Goal: Share content: Share content

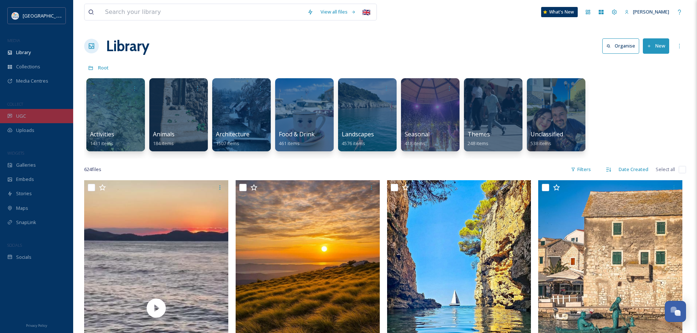
scroll to position [2015, 0]
click at [41, 116] on div "UGC" at bounding box center [36, 116] width 73 height 14
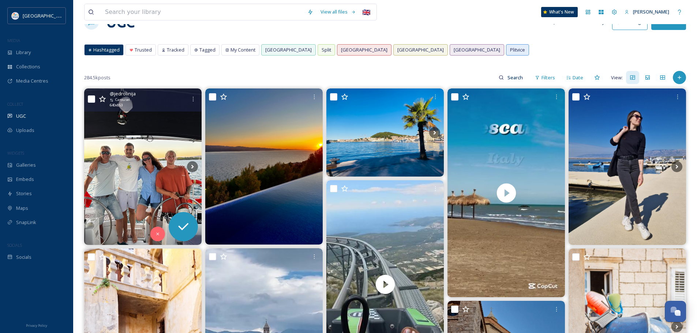
scroll to position [37, 0]
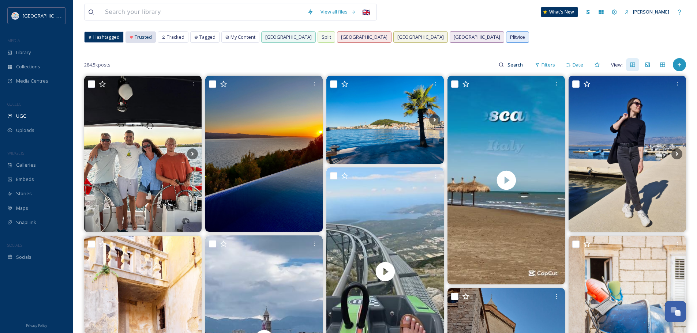
click at [140, 40] on span "Trusted" at bounding box center [143, 37] width 17 height 7
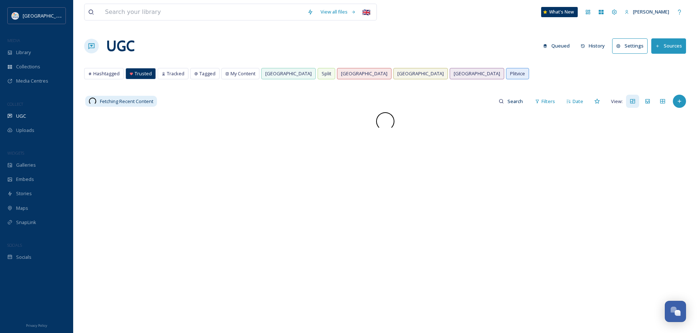
click at [84, 84] on div "View all files 🇬🇧 What's New Nera Tomljenovic UGC Queued History Settings Sourc…" at bounding box center [385, 222] width 624 height 445
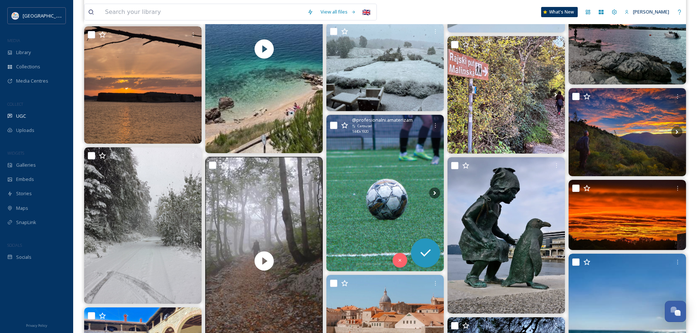
scroll to position [183, 0]
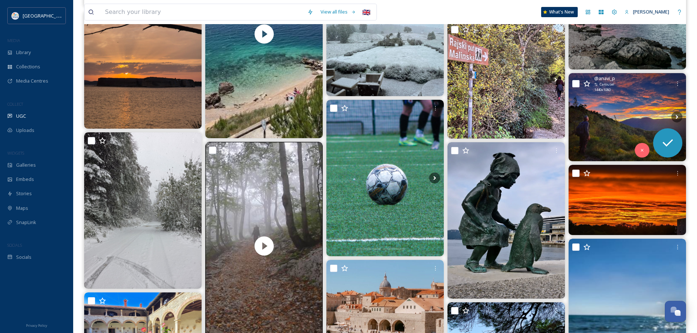
click at [588, 113] on img at bounding box center [626, 117] width 117 height 88
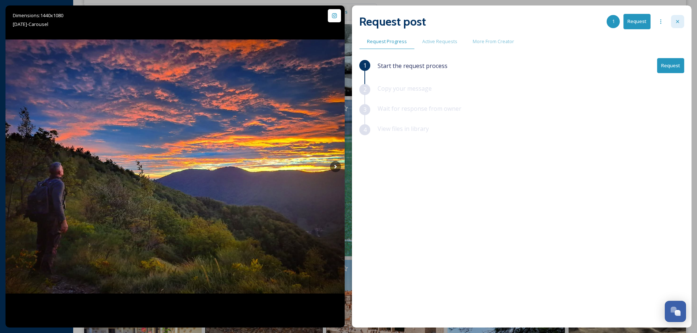
click at [673, 25] on div at bounding box center [677, 21] width 13 height 13
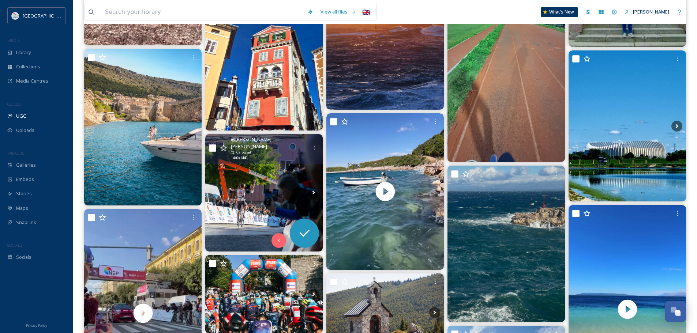
scroll to position [1792, 0]
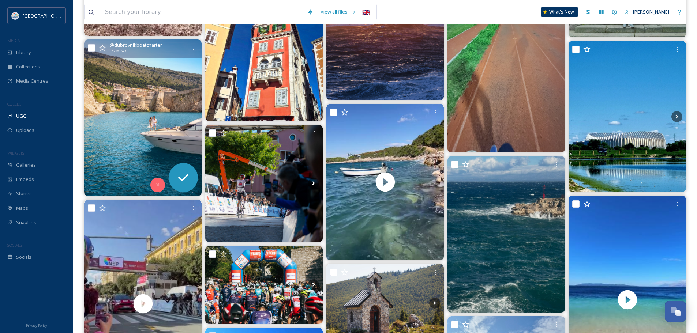
click at [120, 139] on img at bounding box center [142, 117] width 117 height 157
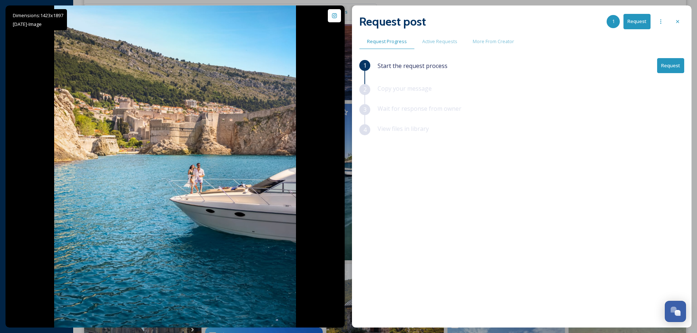
click at [671, 67] on button "Request" at bounding box center [670, 65] width 27 height 15
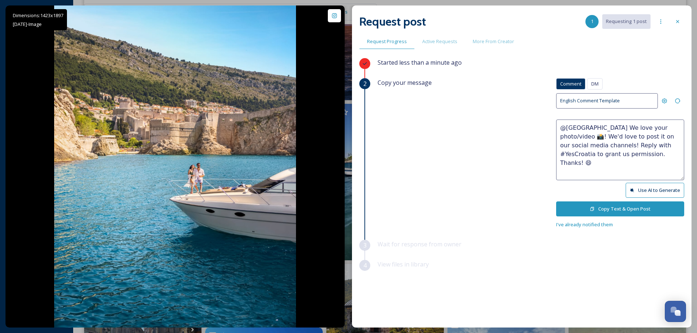
click at [588, 138] on textarea "@[GEOGRAPHIC_DATA] We love your photo/video 📸! We'd love to post it on our soci…" at bounding box center [620, 150] width 128 height 61
type textarea "@dubrovnikboatcharter We love your photo 📸! We'd love to post it on our social …"
click at [592, 208] on icon at bounding box center [592, 209] width 5 height 5
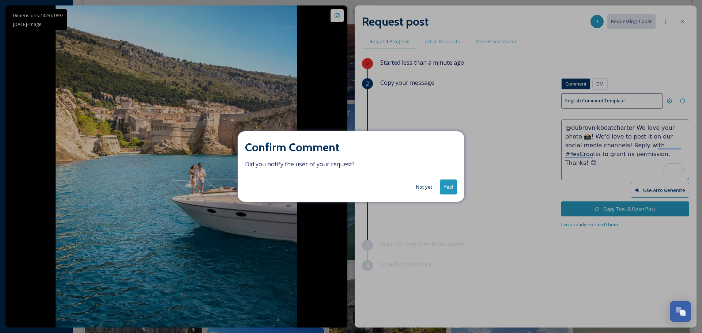
click at [445, 183] on button "Yes!" at bounding box center [448, 187] width 17 height 15
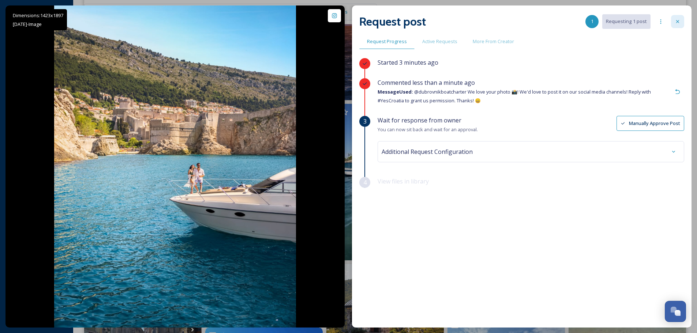
click at [675, 23] on icon at bounding box center [677, 22] width 6 height 6
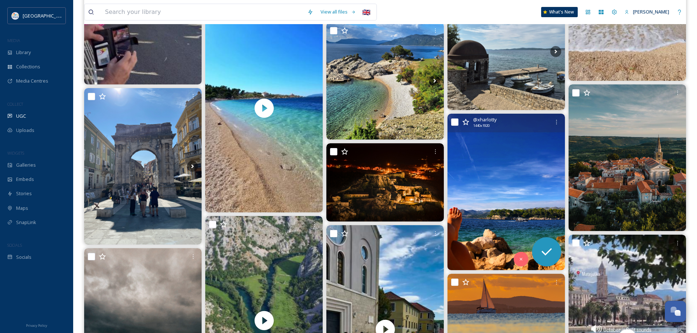
scroll to position [2158, 0]
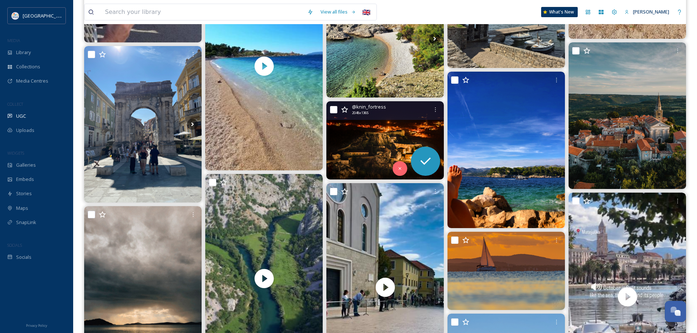
click at [373, 136] on img at bounding box center [384, 140] width 117 height 78
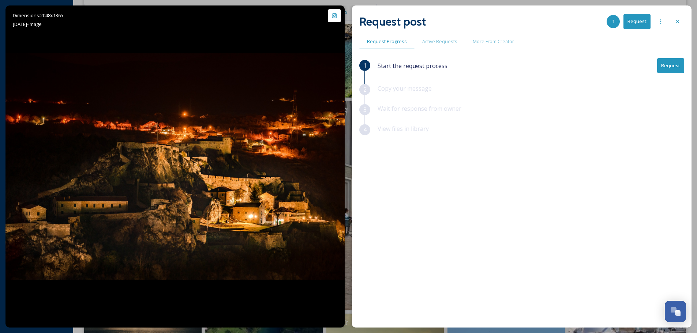
click at [664, 62] on button "Request" at bounding box center [670, 65] width 27 height 15
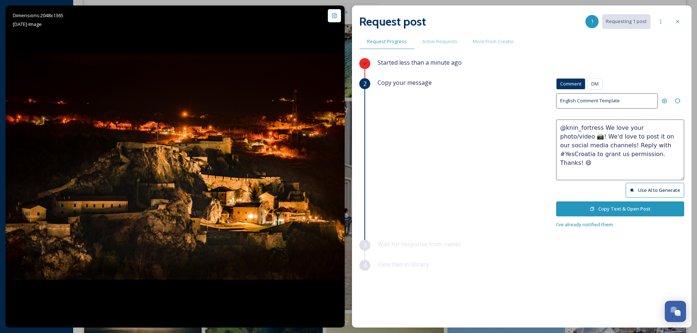
click at [666, 130] on textarea "@knin_fortress We love your photo/video 📸! We'd love to post it on our social m…" at bounding box center [620, 150] width 128 height 61
type textarea "@knin_fortress We love your photo 📸! We'd love to post it on our social media c…"
click at [603, 205] on button "Copy Text & Open Post" at bounding box center [620, 209] width 128 height 15
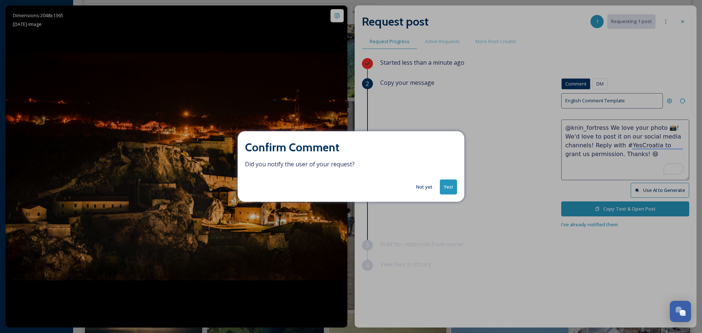
click at [450, 190] on button "Yes!" at bounding box center [448, 187] width 17 height 15
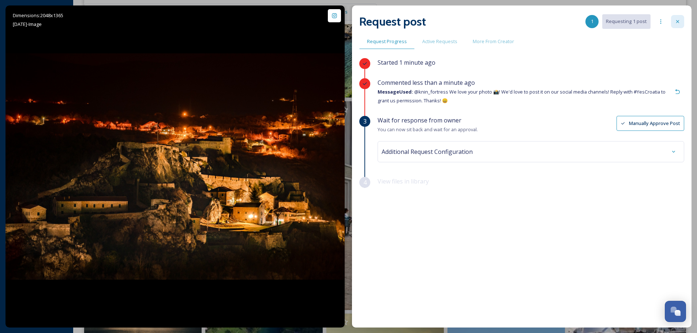
click at [682, 25] on div at bounding box center [677, 21] width 13 height 13
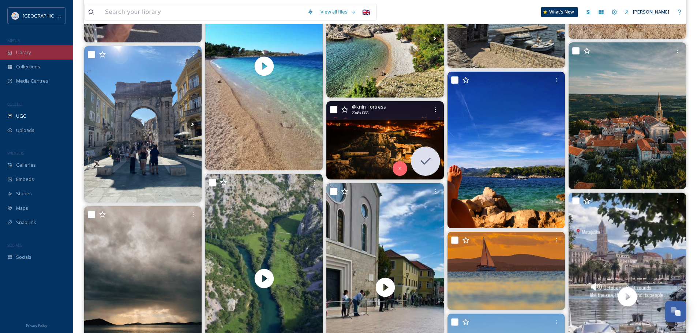
click at [34, 56] on div "Library" at bounding box center [36, 52] width 73 height 14
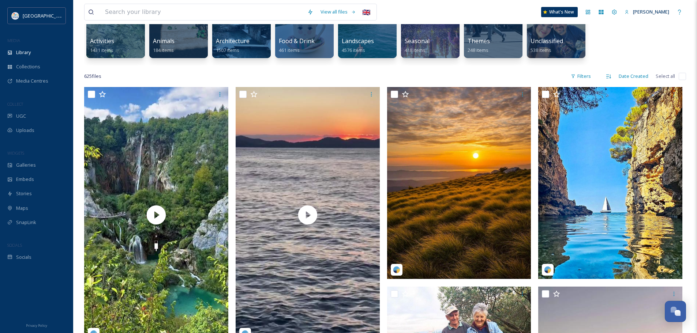
scroll to position [110, 0]
